Goal: Task Accomplishment & Management: Manage account settings

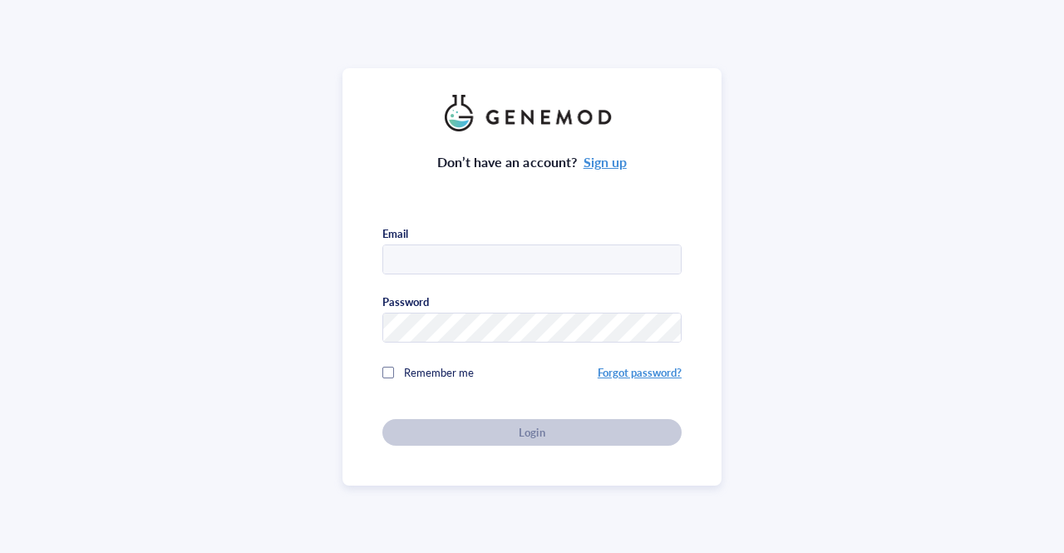
type input "[EMAIL_ADDRESS][DOMAIN_NAME]"
click at [378, 402] on div "Don’t have an account? Sign up Email [EMAIL_ADDRESS][DOMAIN_NAME] Password Reme…" at bounding box center [532, 276] width 379 height 417
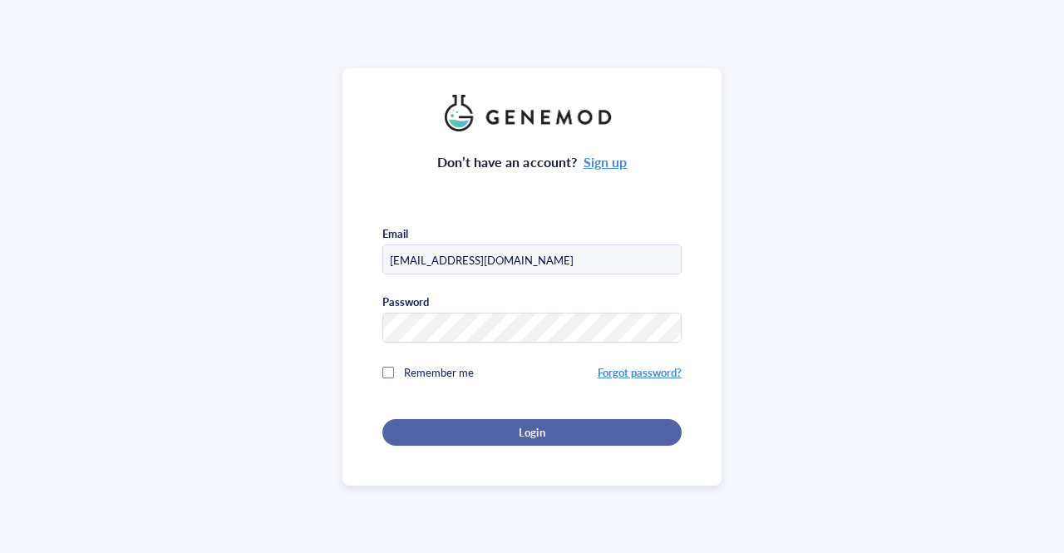
click at [421, 425] on div "Login" at bounding box center [532, 432] width 246 height 15
